Goal: Task Accomplishment & Management: Manage account settings

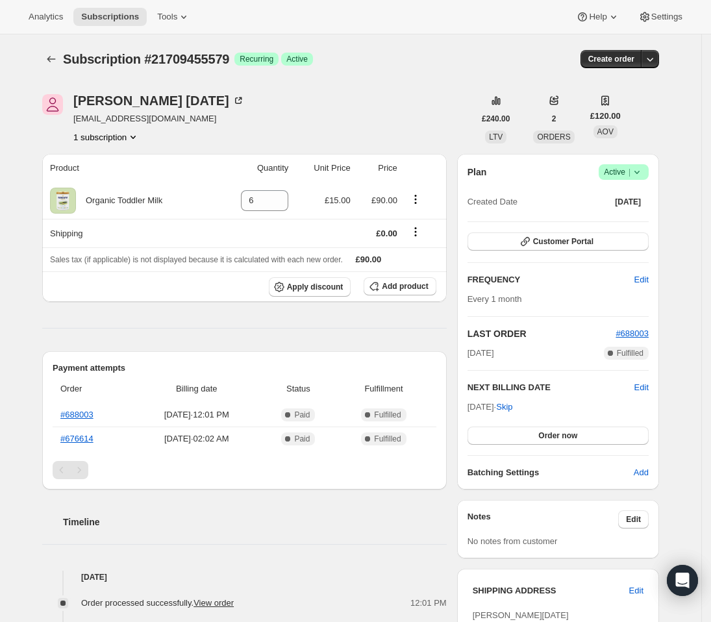
click at [643, 170] on icon at bounding box center [636, 172] width 13 height 13
click at [618, 223] on span "Cancel subscription" at bounding box center [624, 220] width 73 height 10
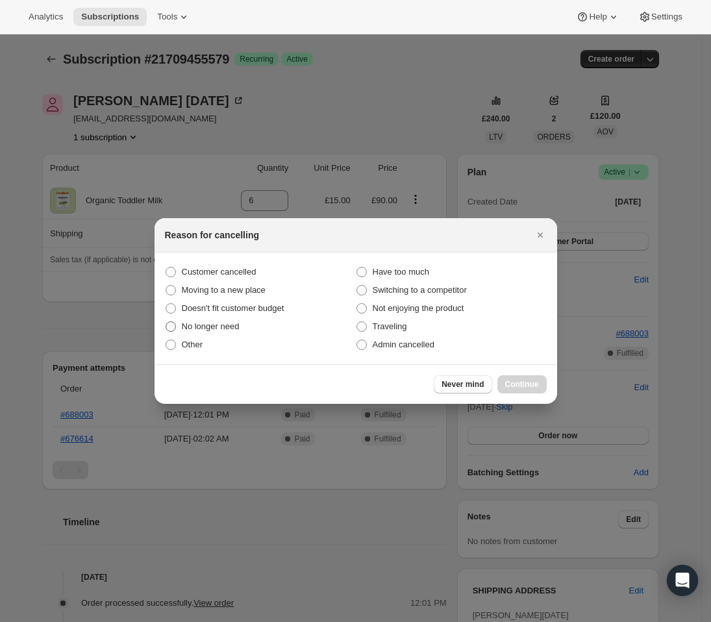
click at [214, 327] on span "No longer need" at bounding box center [211, 326] width 58 height 10
click at [166, 322] on input "No longer need" at bounding box center [166, 321] width 1 height 1
radio input "true"
click at [530, 378] on button "Continue" at bounding box center [521, 384] width 49 height 18
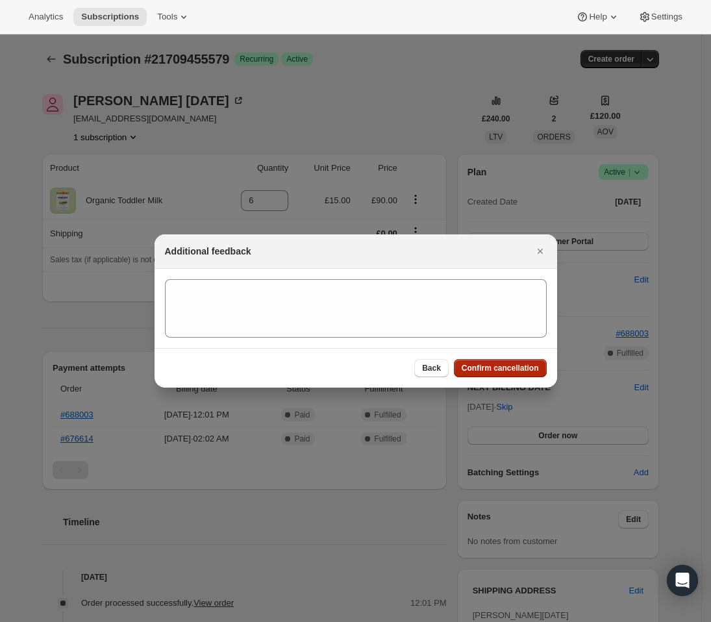
click at [525, 367] on span "Confirm cancellation" at bounding box center [500, 368] width 77 height 10
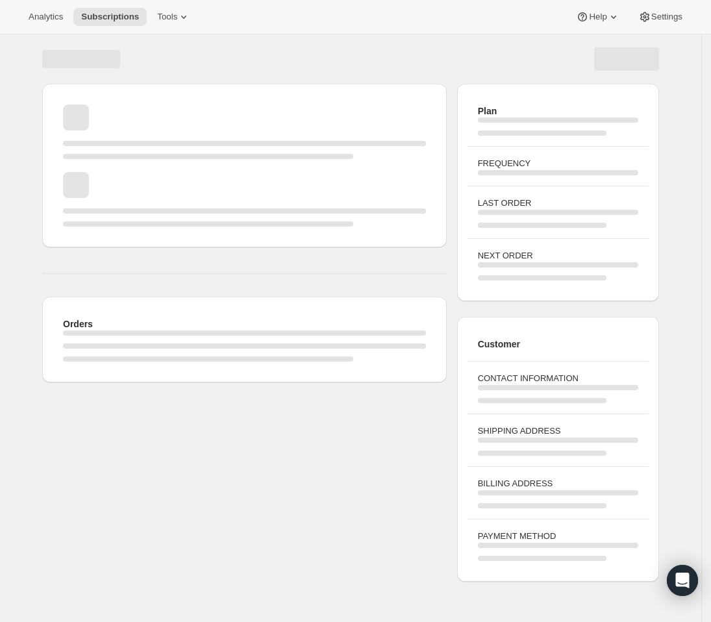
click at [242, 334] on div "Page loading" at bounding box center [244, 332] width 363 height 5
